Goal: Information Seeking & Learning: Learn about a topic

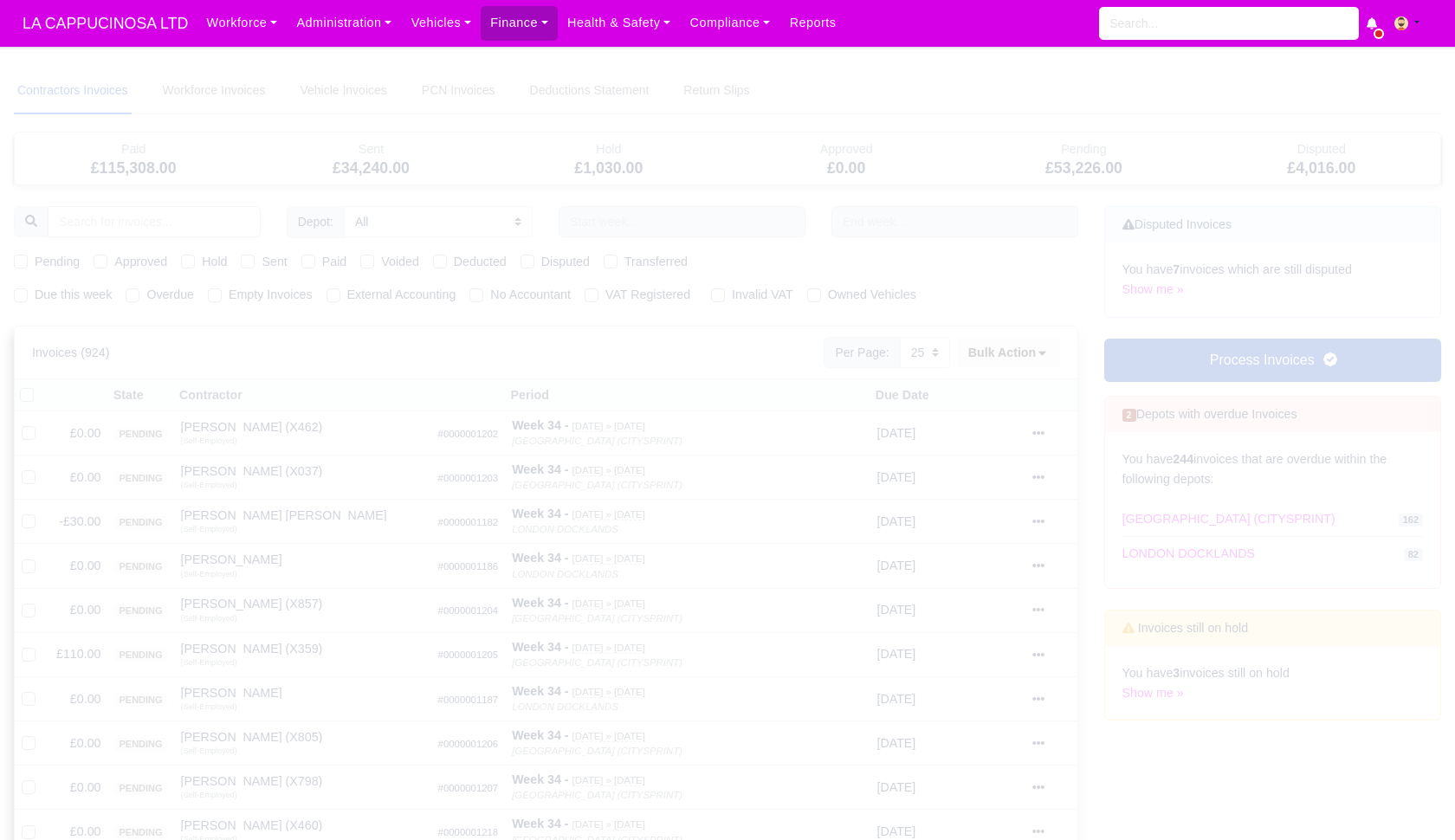
select select "25"
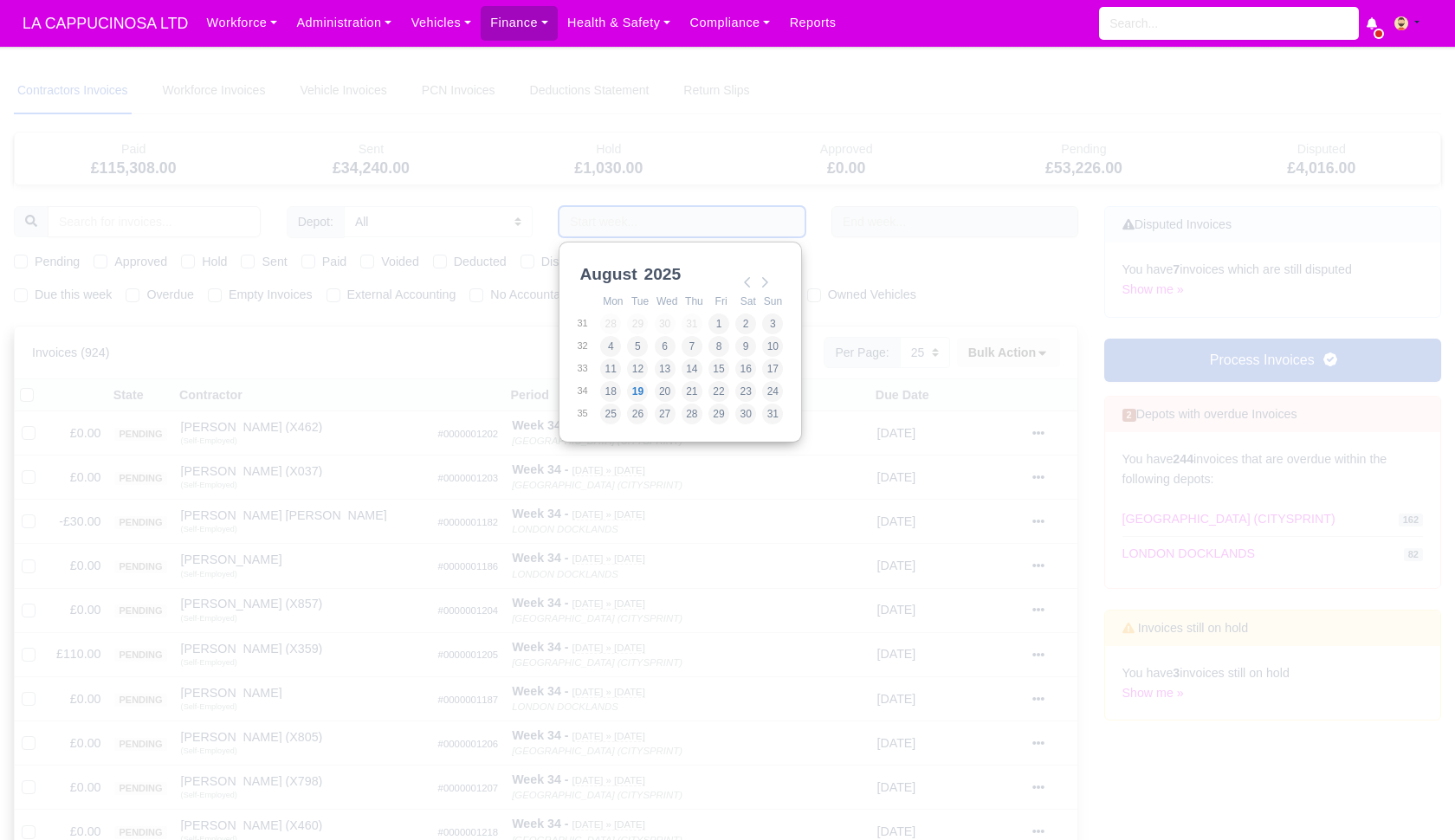
click at [630, 218] on input "Use the arrow keys to pick a date" at bounding box center [681, 222] width 247 height 31
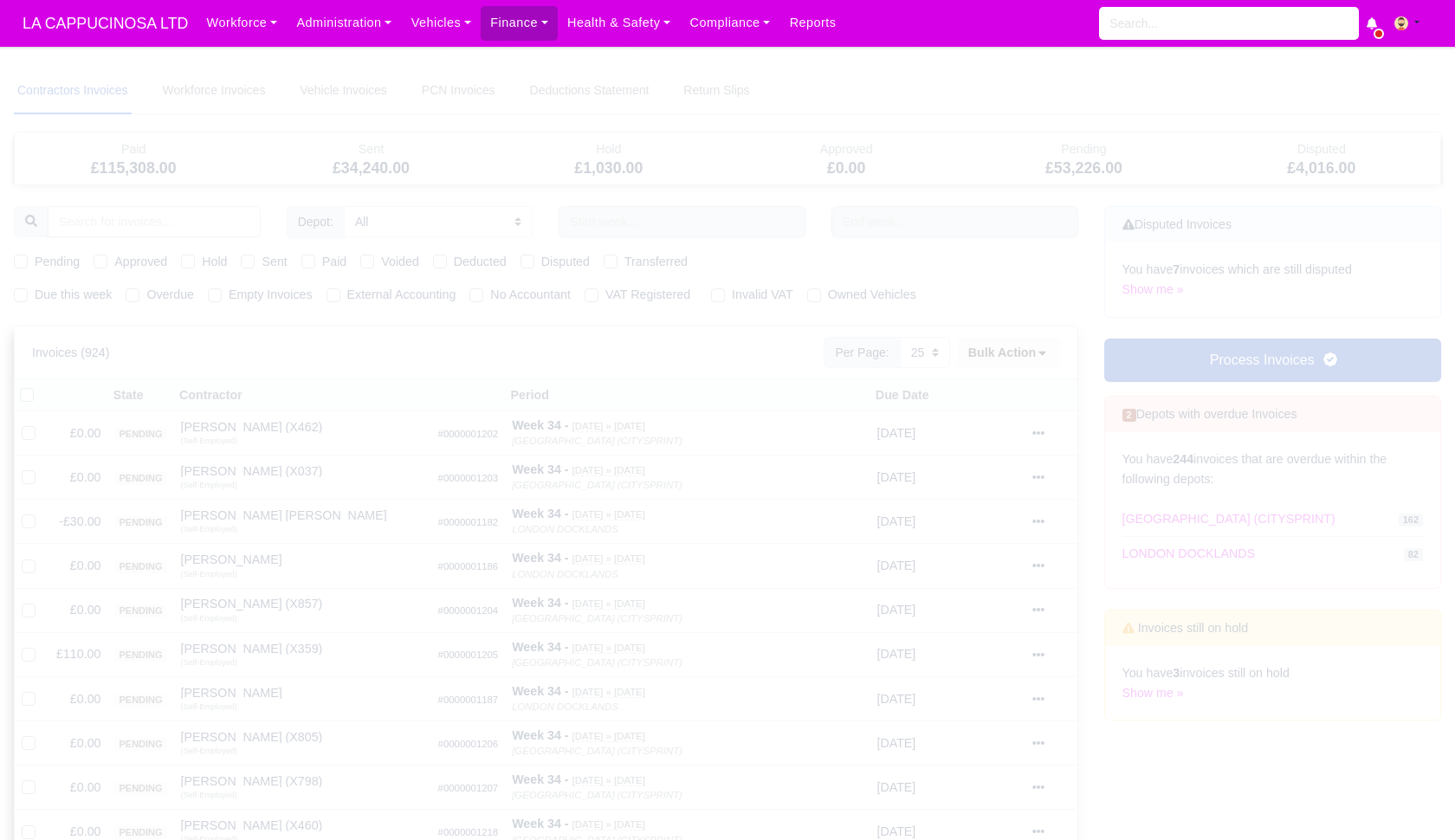
select select "25"
click at [685, 210] on input "text" at bounding box center [681, 222] width 247 height 31
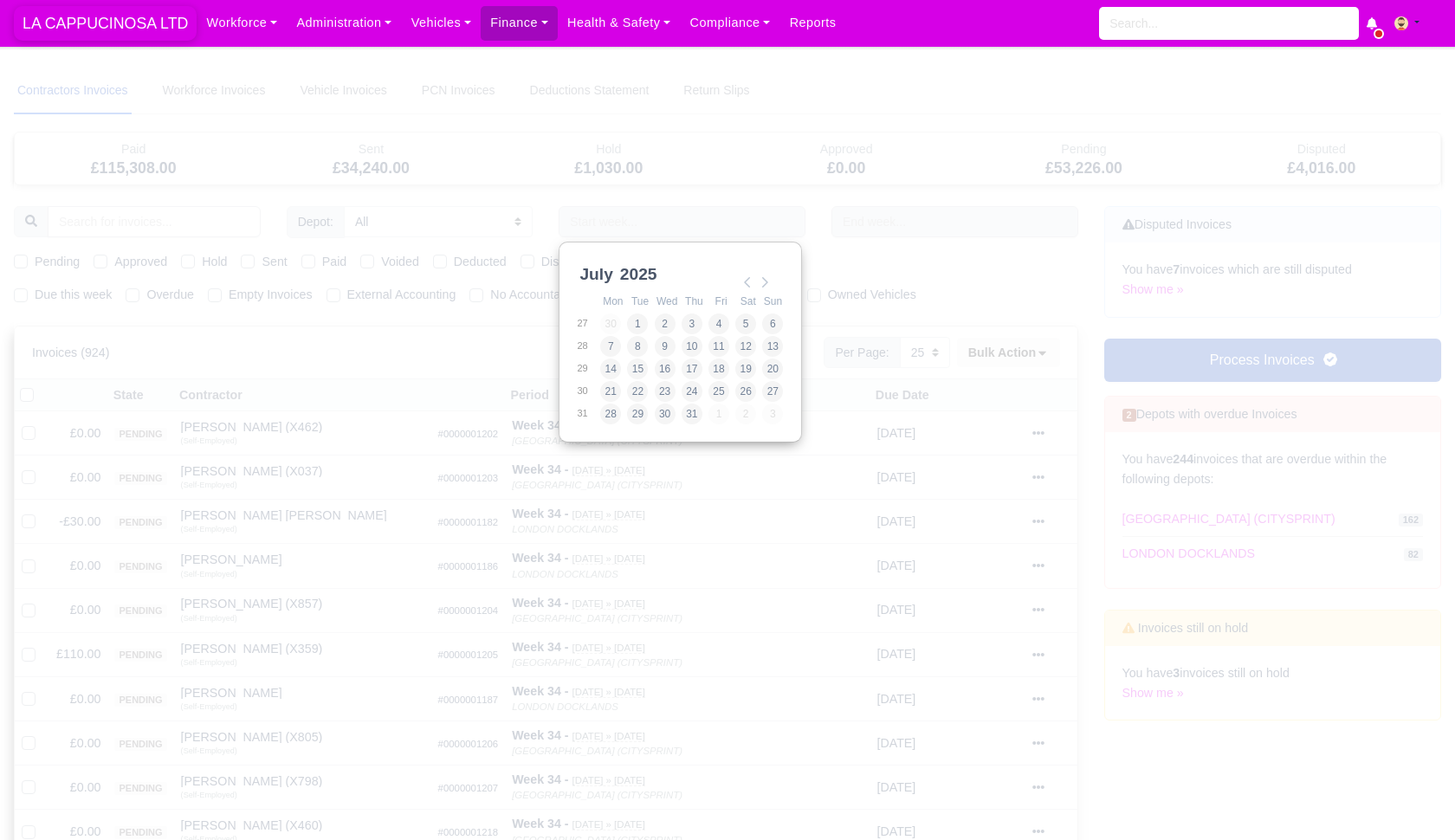
click at [157, 14] on span "LA CAPPUCINOSA LTD" at bounding box center [105, 23] width 183 height 35
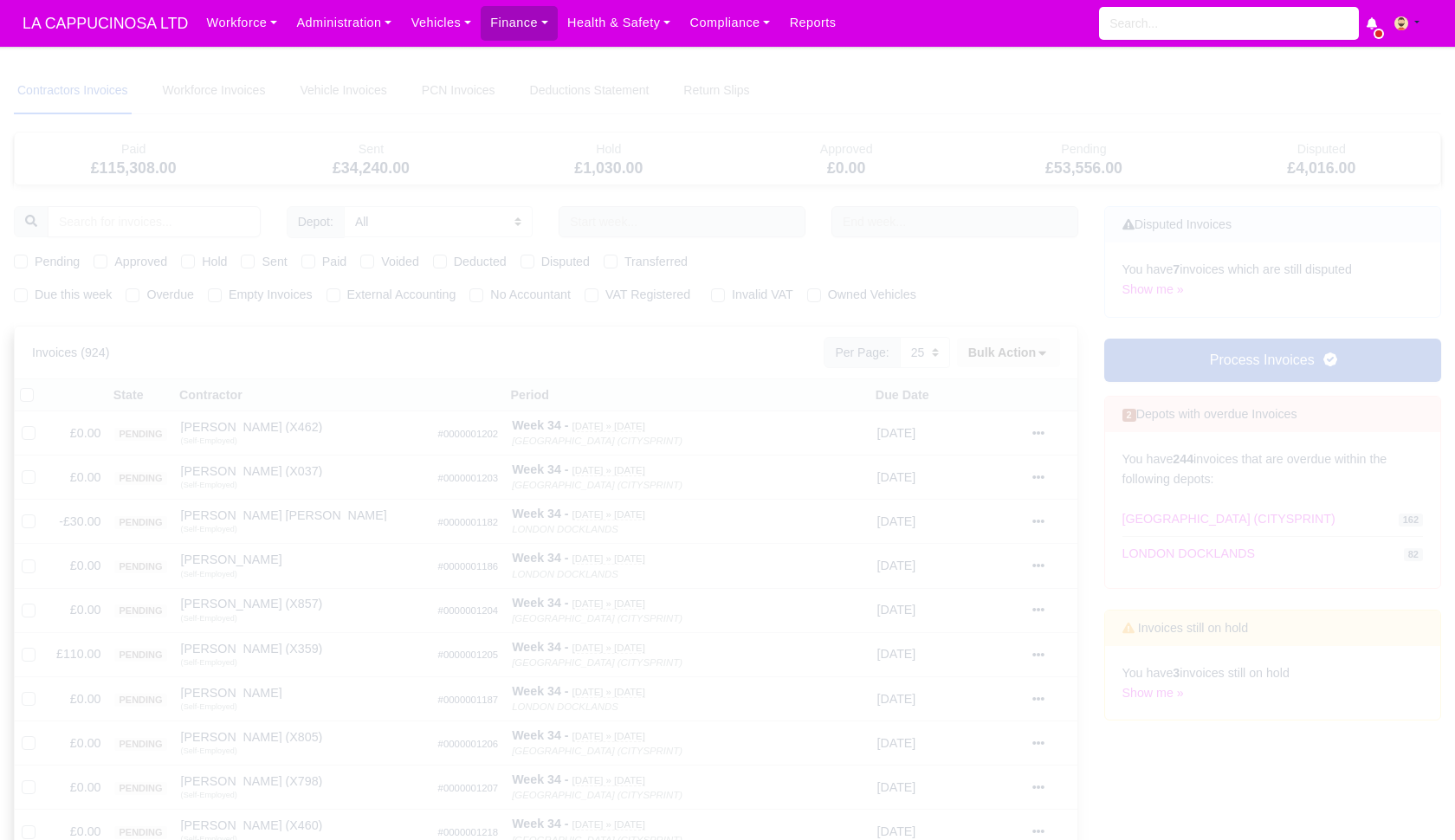
select select "25"
click at [667, 217] on input "text" at bounding box center [681, 222] width 247 height 31
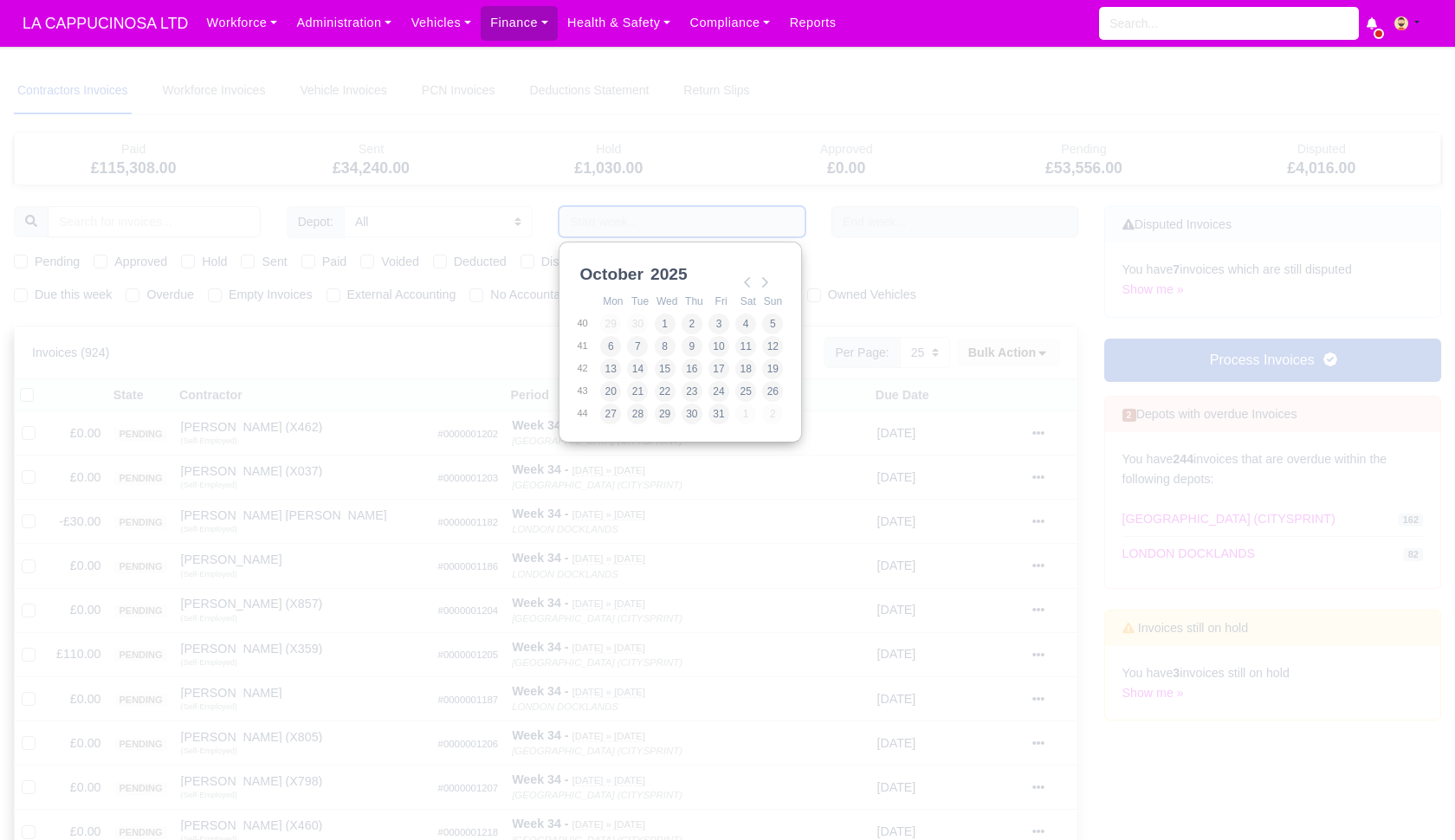
click at [736, 285] on div "October January February March April May June July August September October Nov…" at bounding box center [679, 275] width 208 height 31
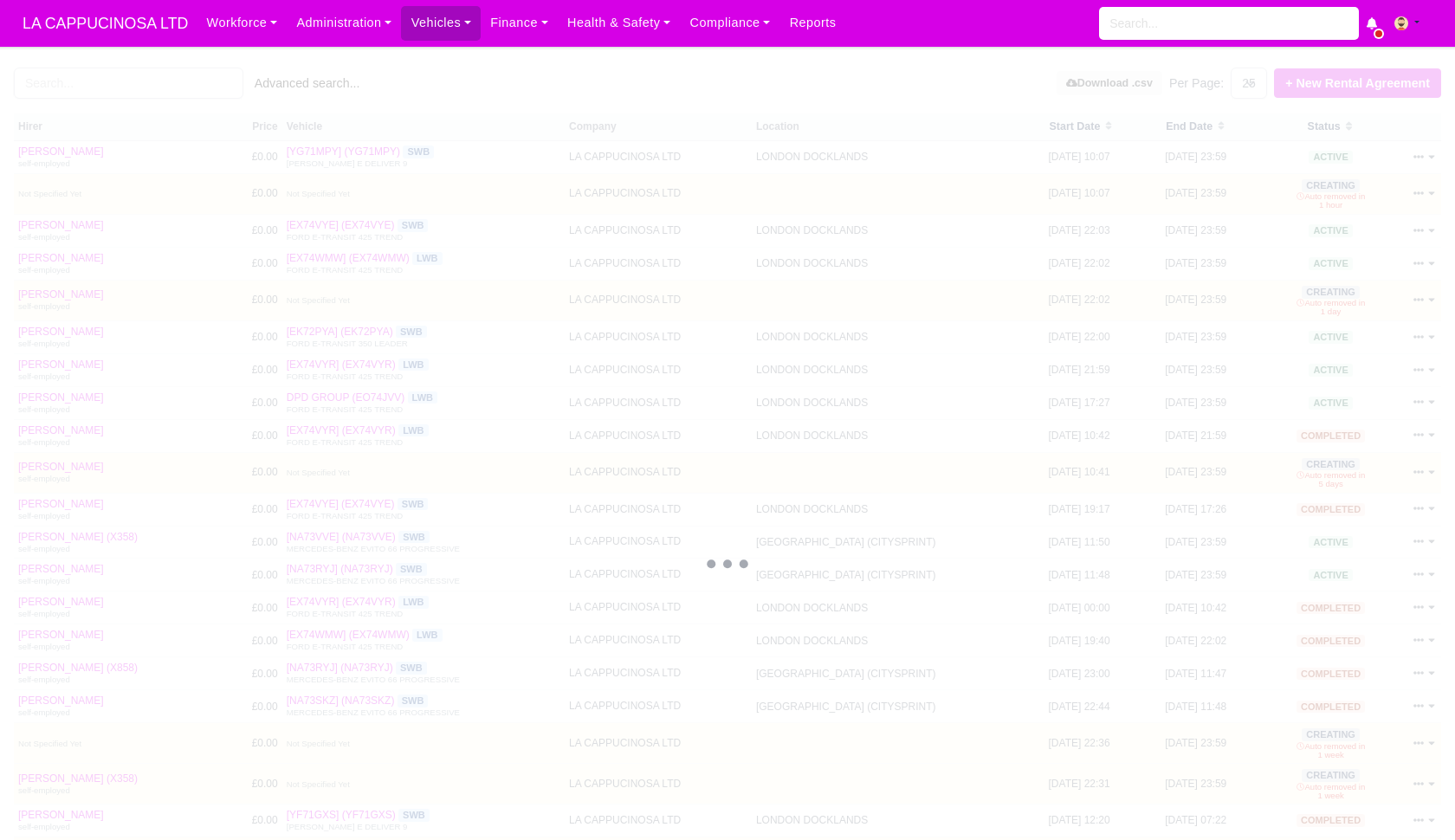
select select "25"
click at [119, 9] on span "LA CAPPUCINOSA LTD" at bounding box center [105, 23] width 183 height 35
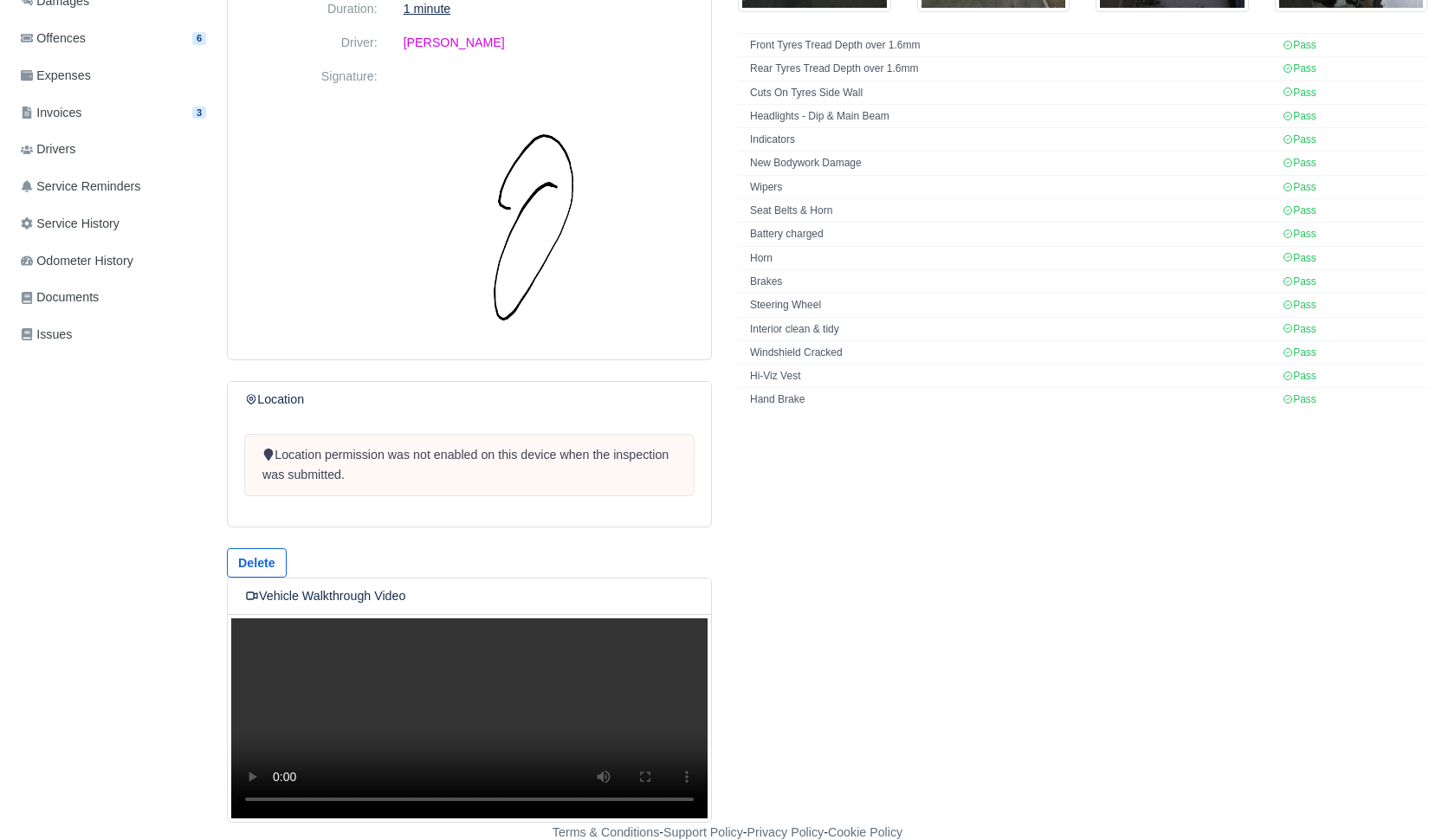
scroll to position [378, 0]
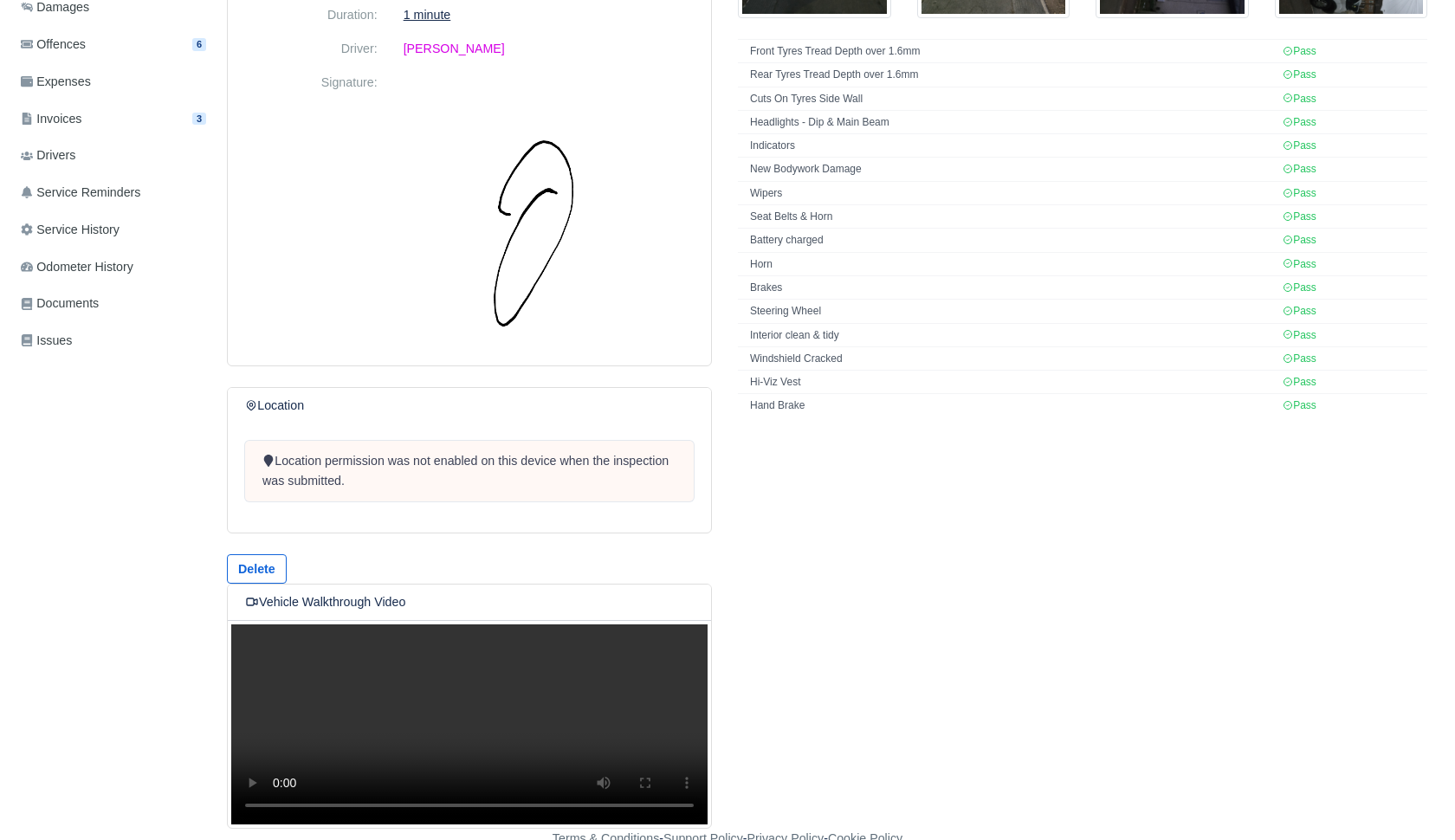
click at [483, 723] on video "Your browser does not support the video tag." at bounding box center [469, 724] width 483 height 208
click at [254, 635] on video "Your browser does not support the video tag." at bounding box center [469, 724] width 483 height 208
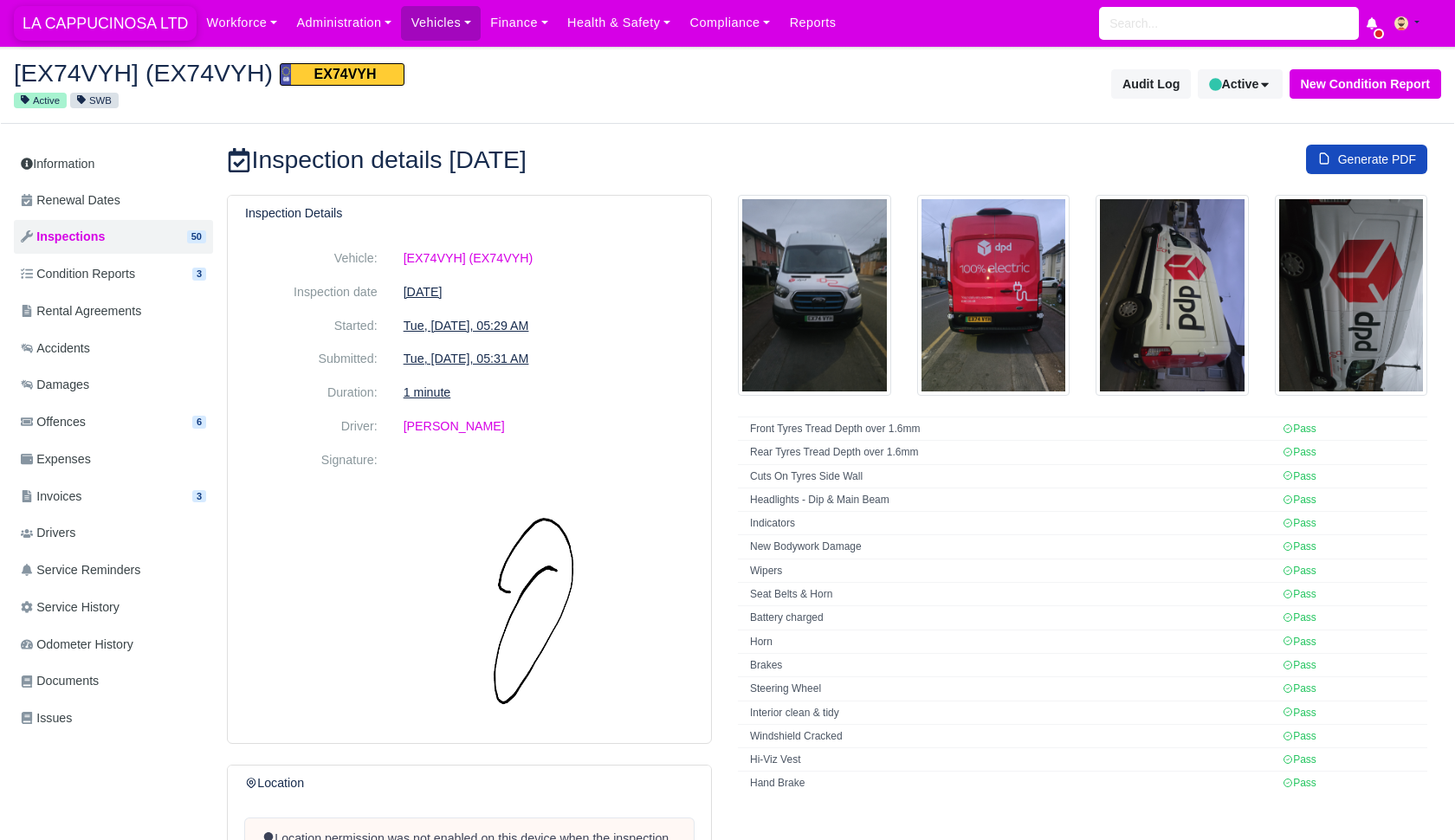
scroll to position [0, 0]
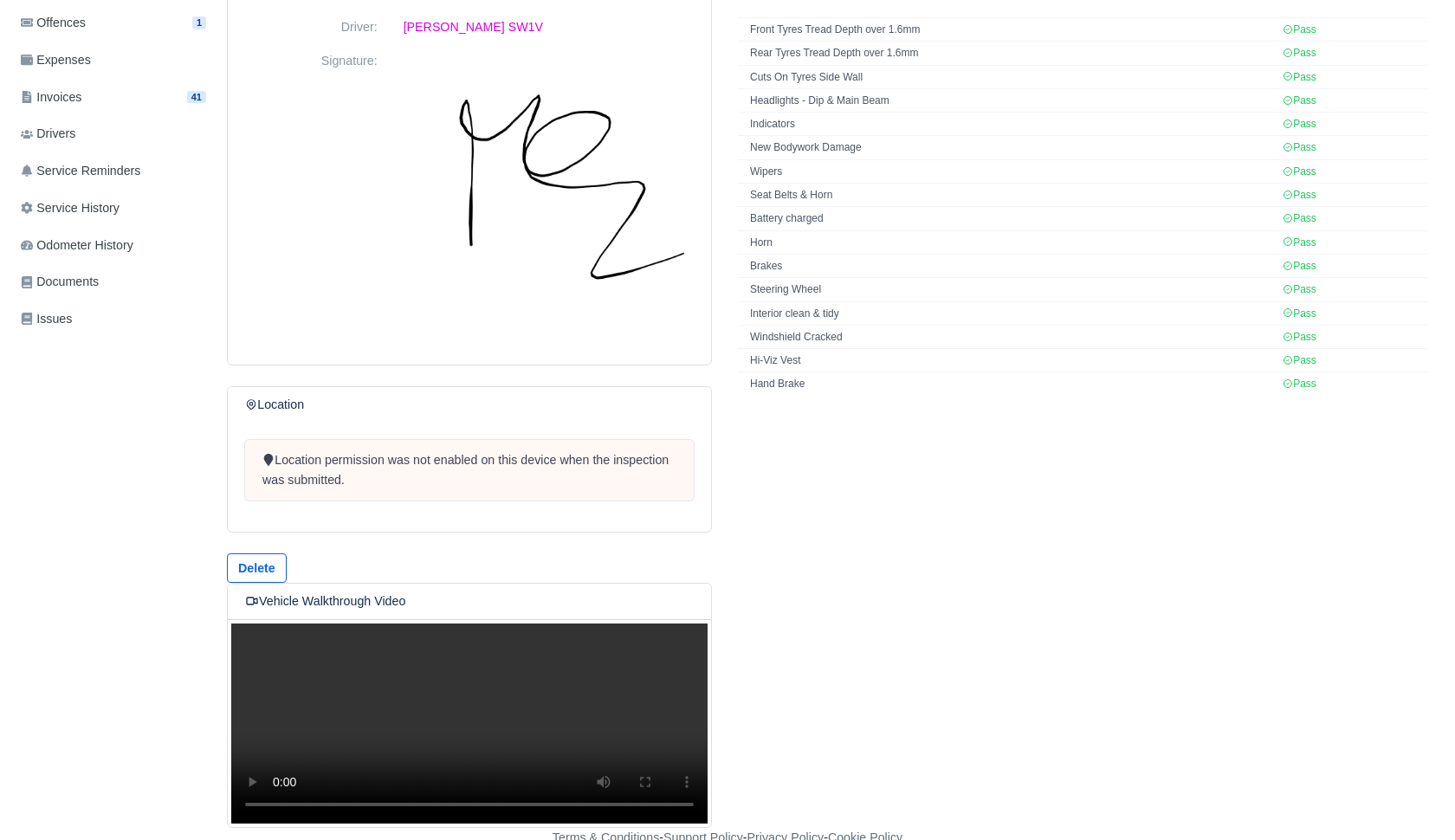
scroll to position [399, 0]
click at [474, 735] on video "Your browser does not support the video tag." at bounding box center [469, 724] width 483 height 208
click at [244, 633] on video "Your browser does not support the video tag." at bounding box center [469, 724] width 483 height 208
click at [254, 630] on video "Your browser does not support the video tag." at bounding box center [469, 724] width 483 height 208
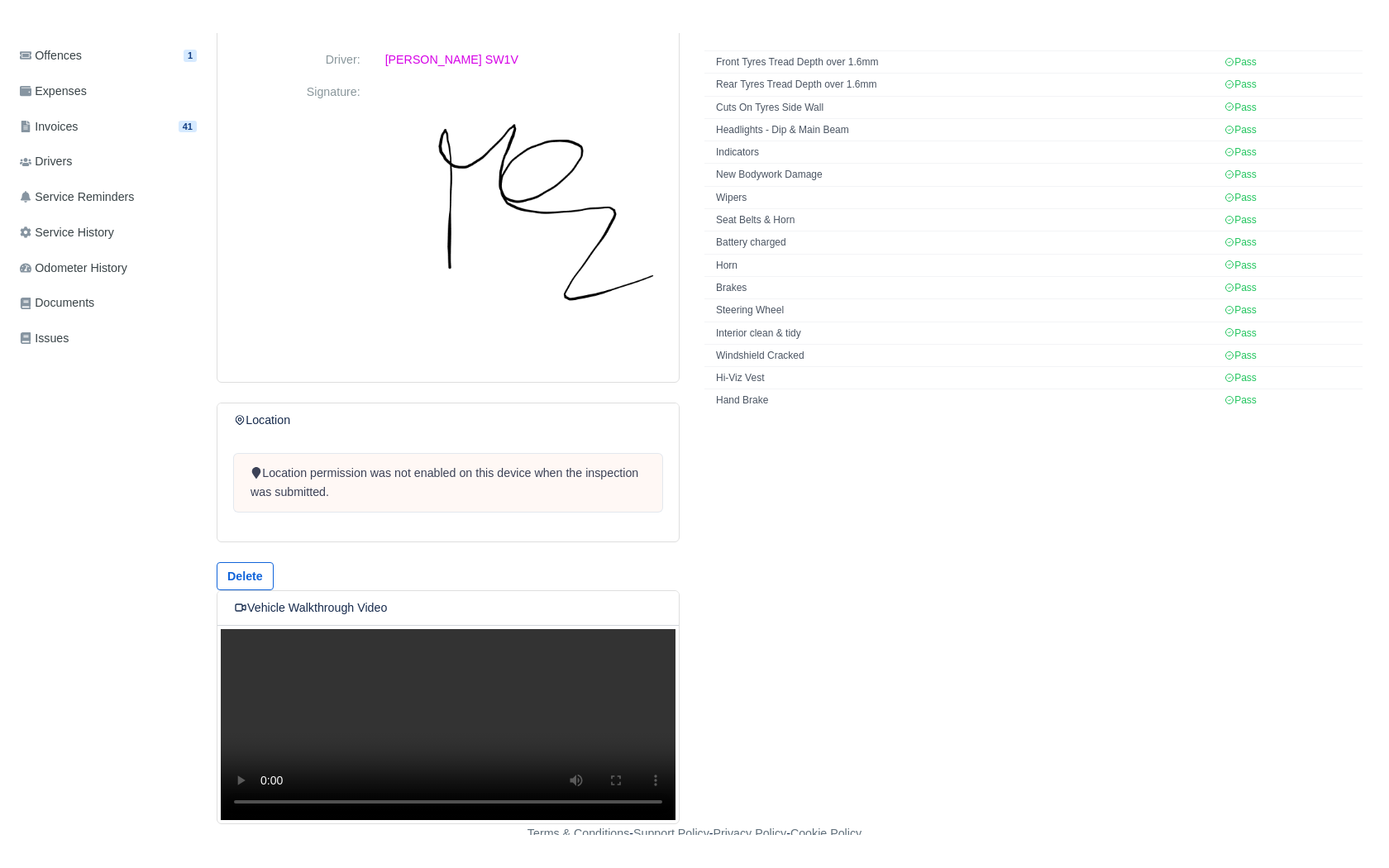
scroll to position [0, 0]
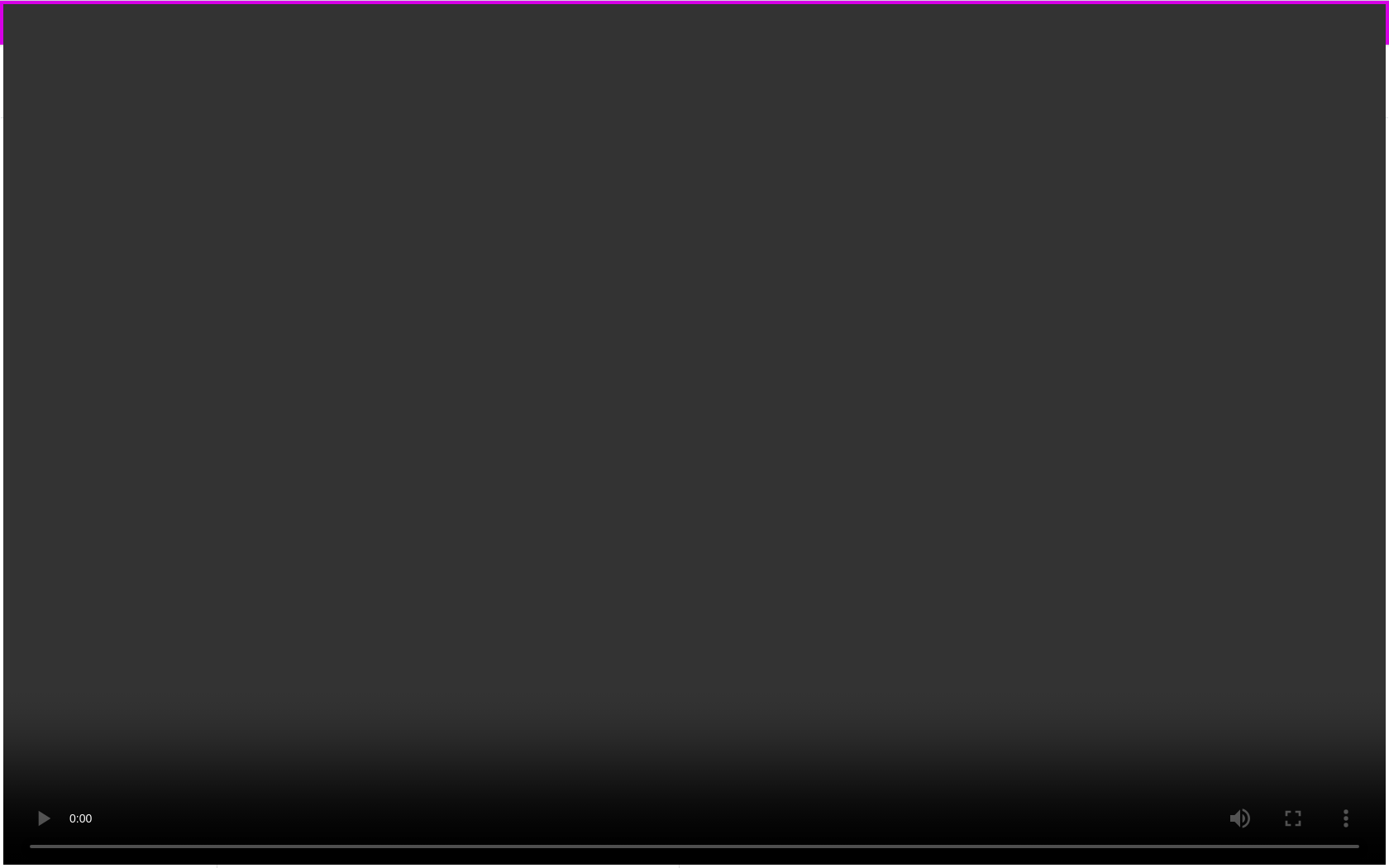
click at [540, 800] on video "Your browser does not support the video tag." at bounding box center [694, 434] width 1389 height 868
drag, startPoint x: 540, startPoint y: 800, endPoint x: 529, endPoint y: 804, distance: 11.7
click at [529, 801] on video "Your browser does not support the video tag." at bounding box center [694, 434] width 1389 height 868
